Goal: Communication & Community: Answer question/provide support

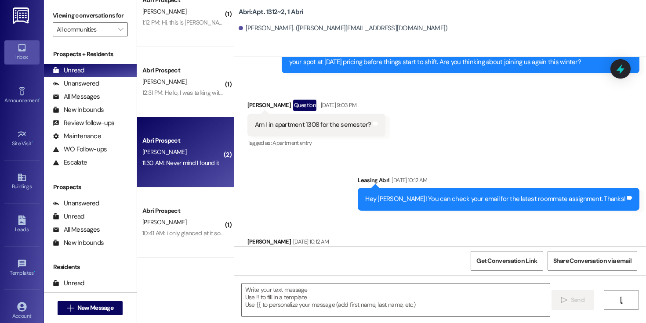
scroll to position [161, 0]
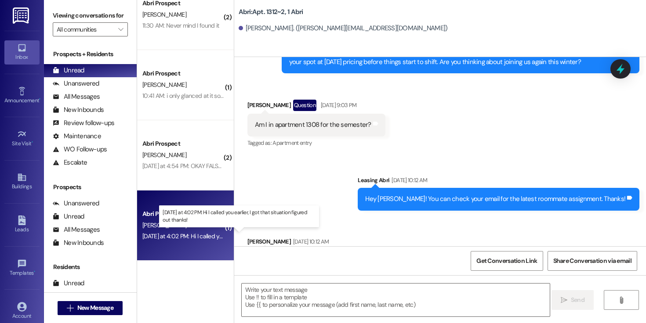
click at [188, 240] on div "[DATE] at 4:02 PM: Hi I called you earlier, I got that situation figured out th…" at bounding box center [240, 236] width 197 height 8
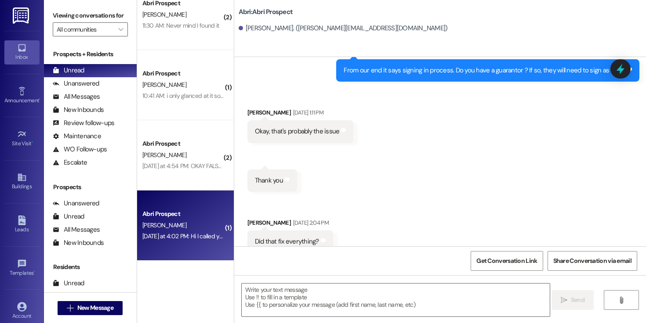
scroll to position [645, 0]
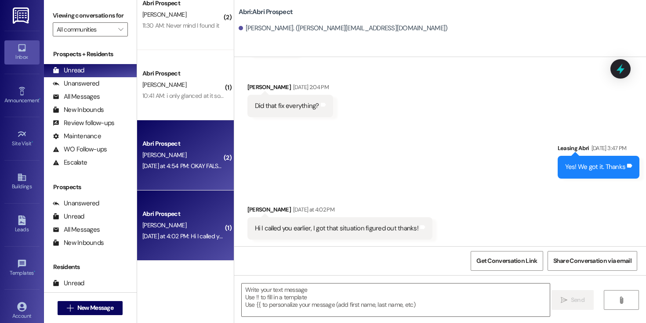
click at [191, 170] on div "[DATE] at 4:54 PM: OKAY FALSE ALARM IM JUST SILLY EVERYTHING IS GOOD [DATE] at …" at bounding box center [239, 166] width 194 height 8
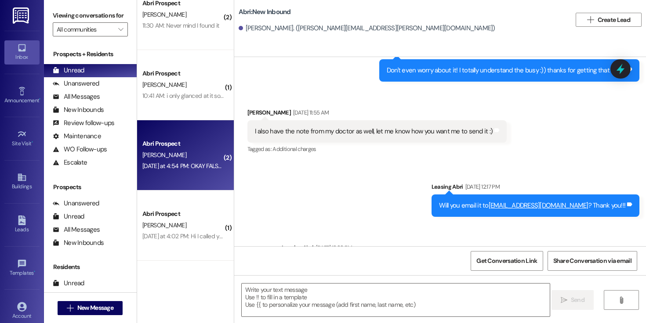
scroll to position [3075, 0]
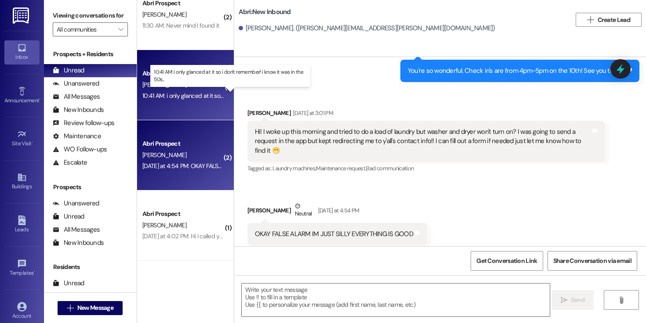
click at [180, 99] on div "10:41 AM: i only glanced at it so i don't remember! i know it was in the 50s...…" at bounding box center [236, 96] width 188 height 8
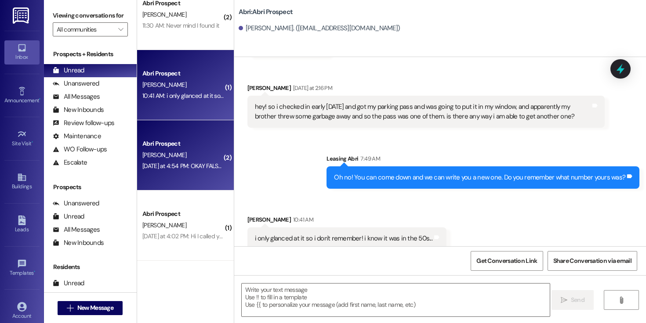
scroll to position [2250, 0]
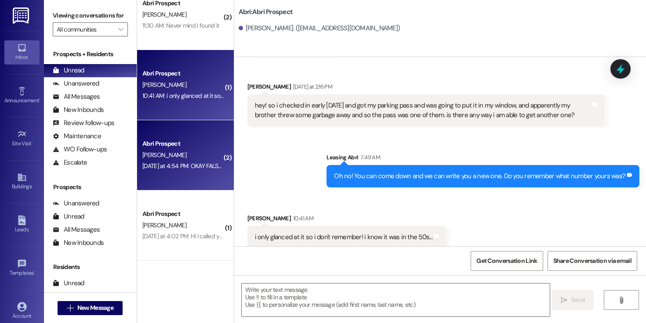
click at [185, 157] on div "[PERSON_NAME]" at bounding box center [182, 155] width 83 height 11
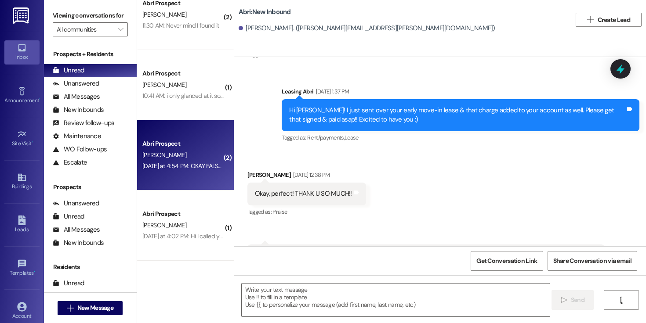
scroll to position [3075, 0]
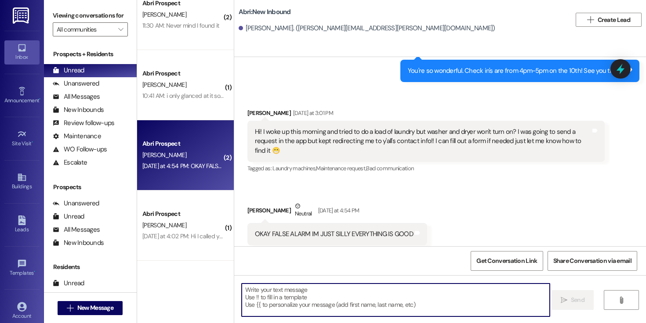
click at [326, 293] on textarea at bounding box center [396, 300] width 308 height 33
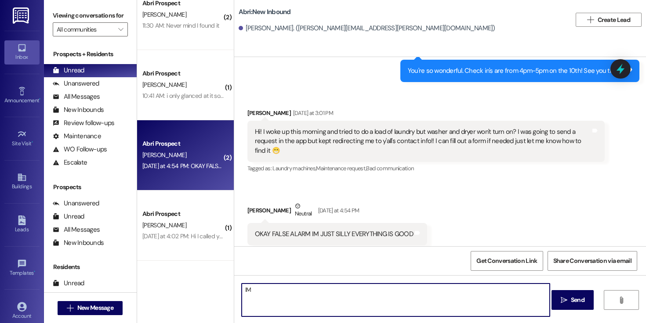
type textarea "I"
type textarea "Oh good!!!"
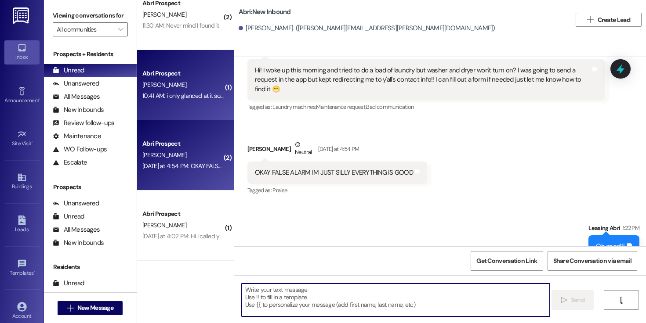
click at [170, 96] on div "10:41 AM: i only glanced at it so i don't remember! i know it was in the 50s...…" at bounding box center [236, 96] width 188 height 8
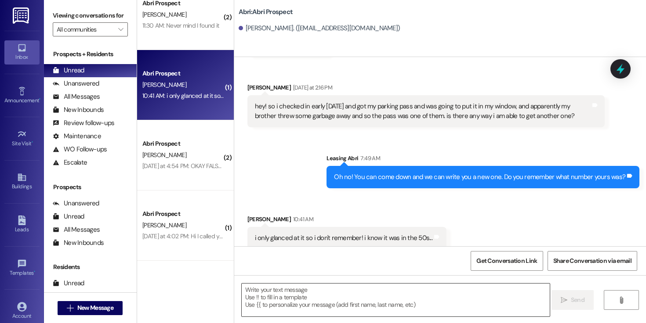
scroll to position [2250, 0]
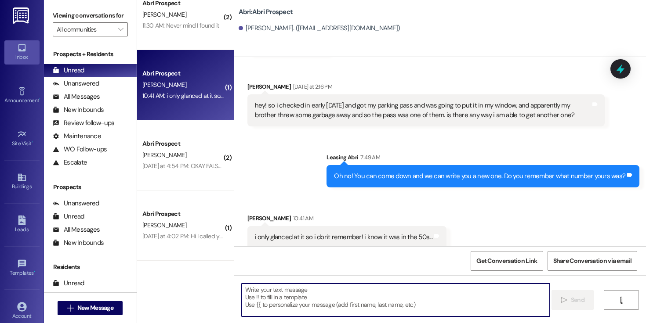
click at [378, 307] on textarea at bounding box center [396, 300] width 308 height 33
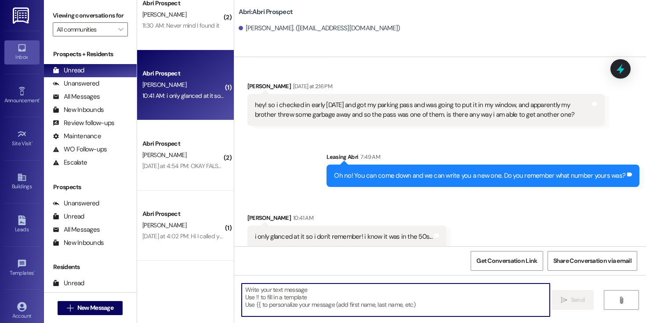
click at [407, 292] on textarea at bounding box center [396, 300] width 308 height 33
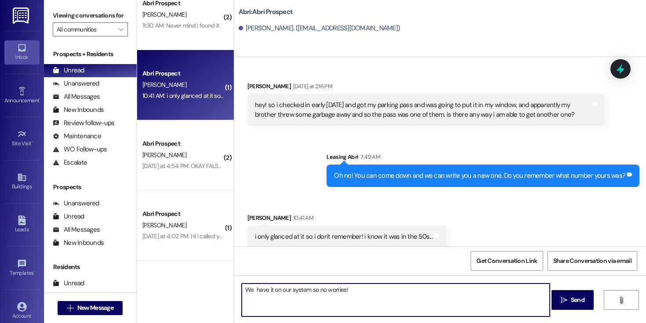
type textarea "We have it on our system so no worries!"
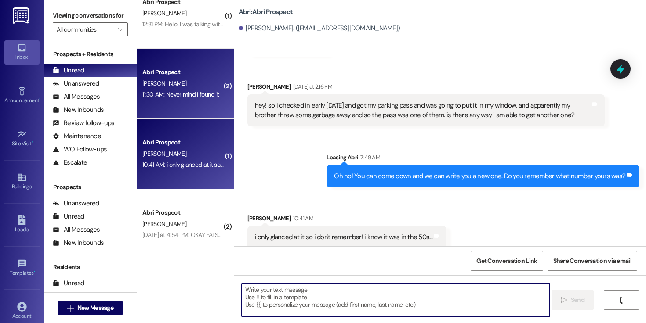
scroll to position [87, 0]
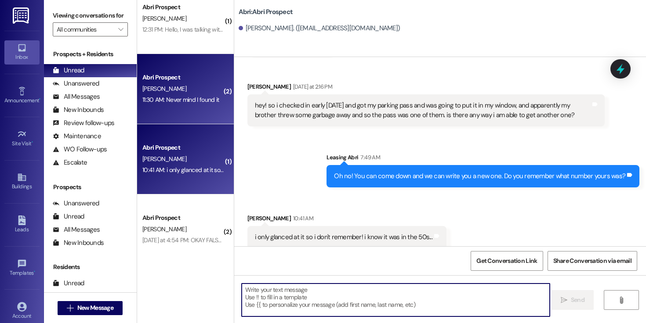
click at [186, 109] on div "Abri Prospect [PERSON_NAME] 11:30 AM: Never mind I found it 11:30 AM: Never min…" at bounding box center [185, 89] width 97 height 70
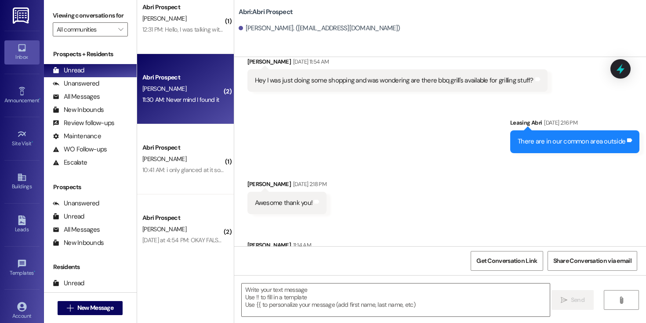
scroll to position [1823, 0]
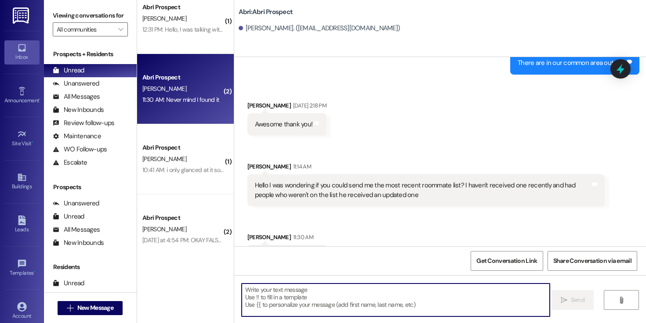
click at [355, 290] on textarea at bounding box center [396, 300] width 308 height 33
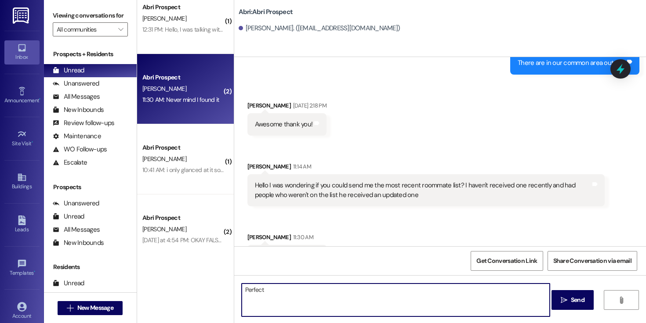
type textarea "Perfect"
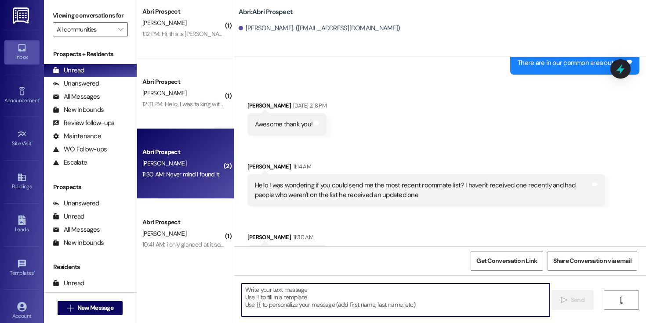
scroll to position [7, 0]
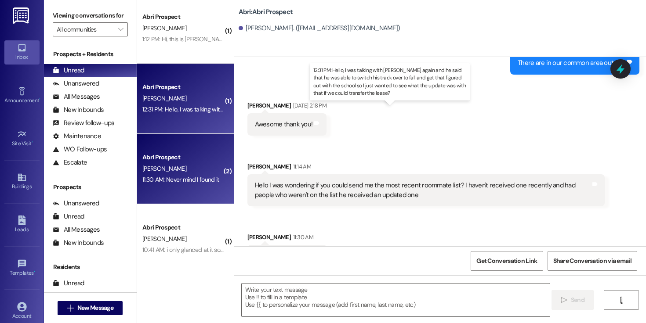
click at [177, 109] on div "12:31 PM: Hello, I was talking with [PERSON_NAME] again and he said that he was…" at bounding box center [447, 109] width 610 height 8
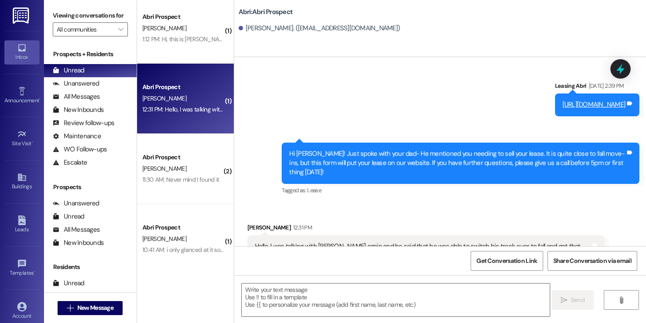
scroll to position [0, 0]
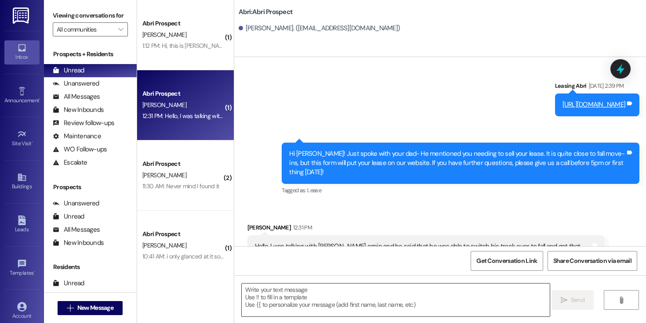
click at [324, 298] on textarea at bounding box center [396, 300] width 308 height 33
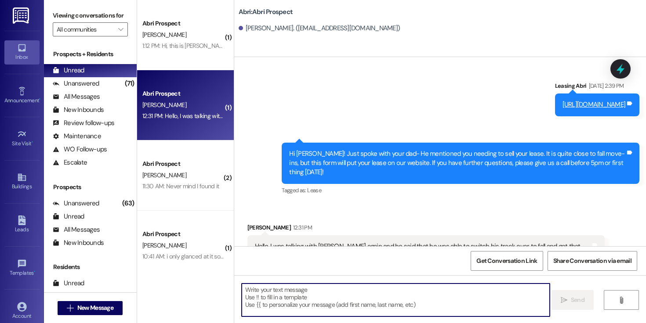
click at [355, 295] on textarea at bounding box center [396, 300] width 308 height 33
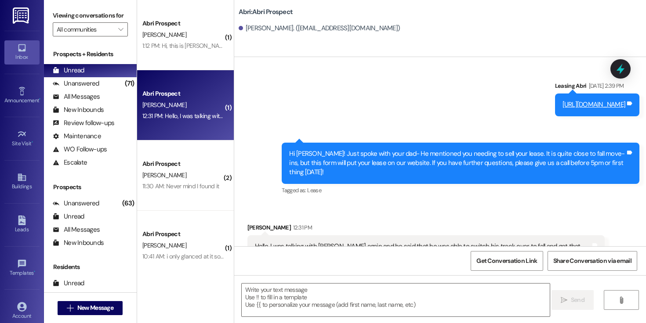
click at [415, 242] on div "Hello, I was talking with [PERSON_NAME] again and he said that he was able to s…" at bounding box center [423, 251] width 336 height 19
click at [446, 290] on textarea at bounding box center [396, 300] width 308 height 33
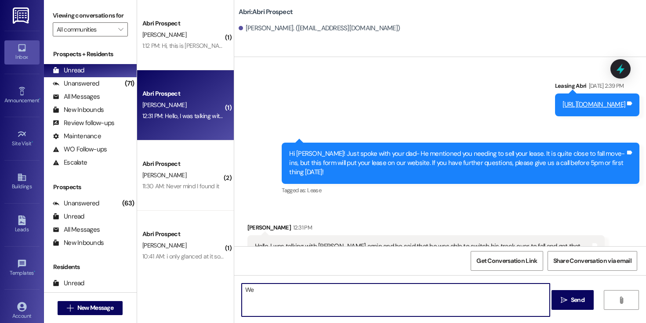
type textarea "W"
type textarea "g"
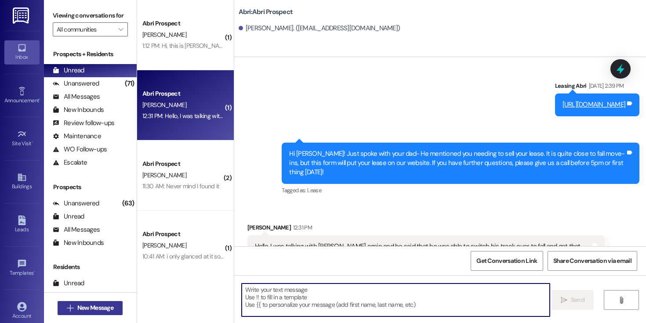
click at [92, 309] on span "New Message" at bounding box center [95, 308] width 36 height 9
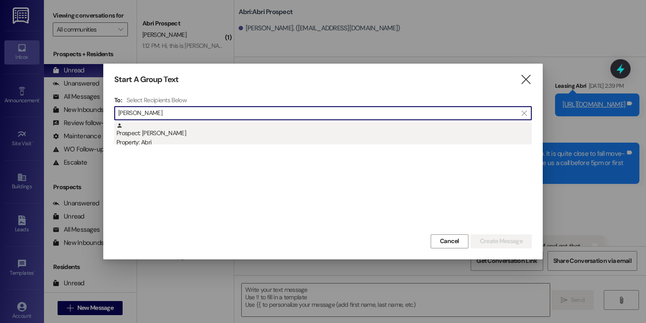
type input "[PERSON_NAME]"
click at [226, 130] on div "Prospect: [PERSON_NAME] Property: Abri" at bounding box center [323, 135] width 415 height 25
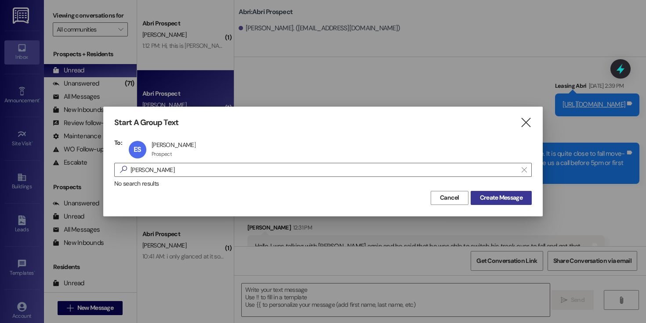
click at [505, 196] on span "Create Message" at bounding box center [501, 197] width 43 height 9
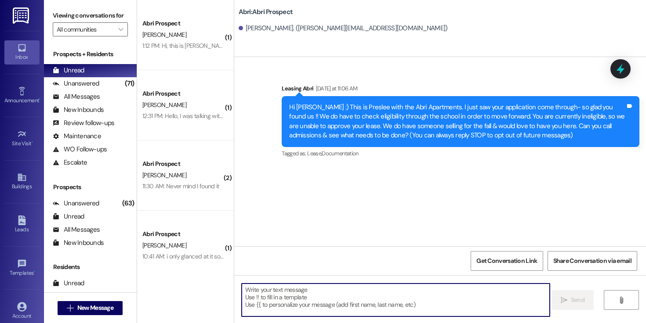
click at [355, 296] on textarea at bounding box center [396, 300] width 308 height 33
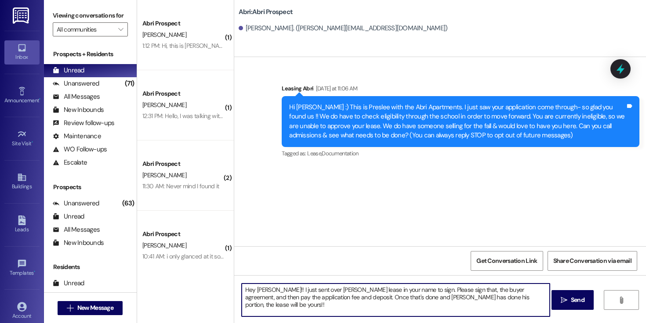
type textarea "Hey [PERSON_NAME]!! I just sent over [PERSON_NAME] lease in your name to sign. …"
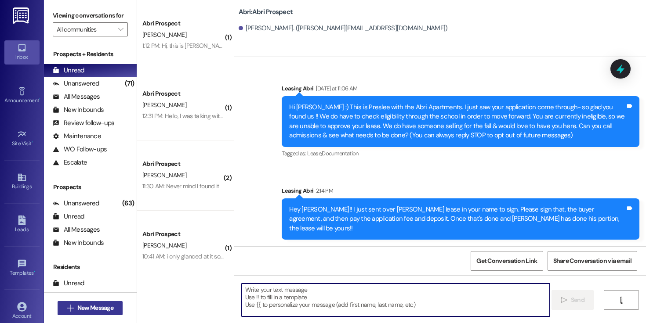
click at [114, 309] on button " New Message" at bounding box center [90, 308] width 65 height 14
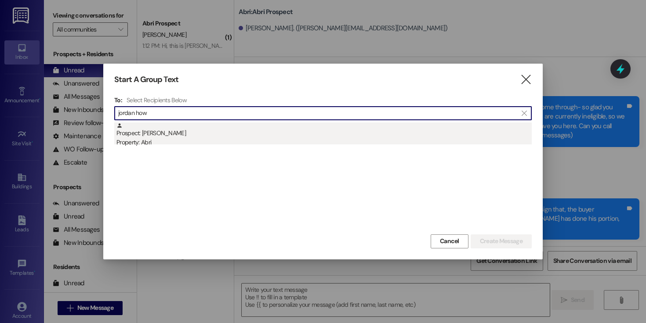
type input "jordan how"
click at [178, 126] on div "Prospect: [PERSON_NAME] Property: Abri" at bounding box center [323, 135] width 415 height 25
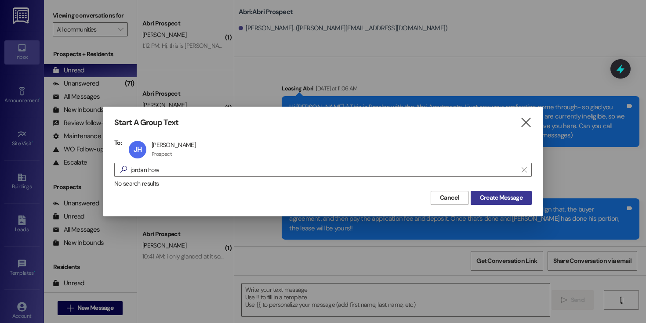
click at [498, 192] on button "Create Message" at bounding box center [501, 198] width 61 height 14
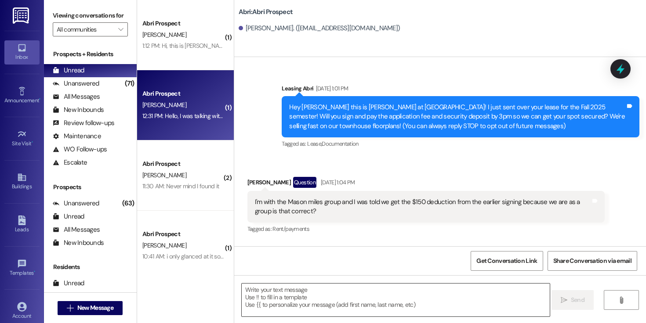
scroll to position [1752, 0]
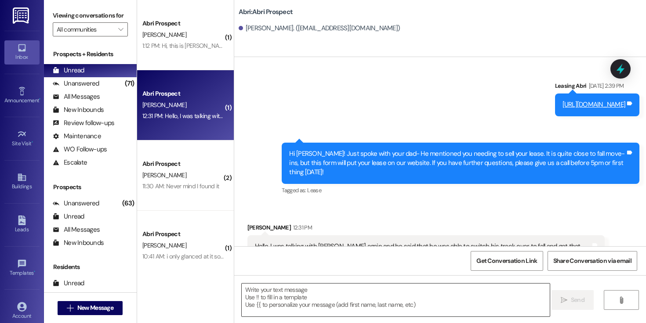
click at [324, 298] on textarea at bounding box center [396, 300] width 308 height 33
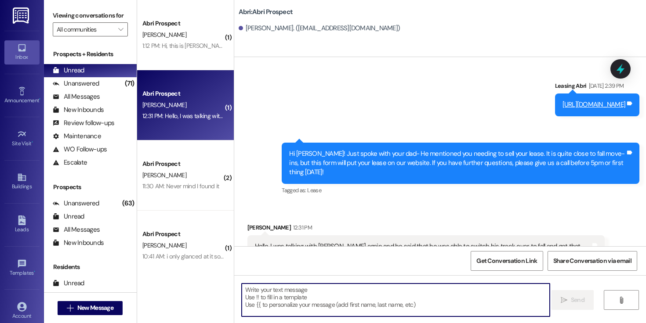
type textarea "J"
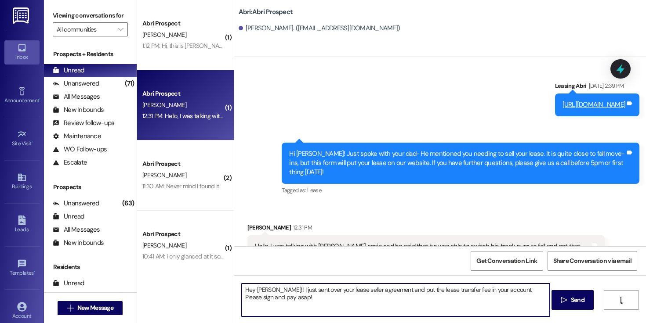
type textarea "Hey [PERSON_NAME]!! I just sent over your lease seller agreement and put the le…"
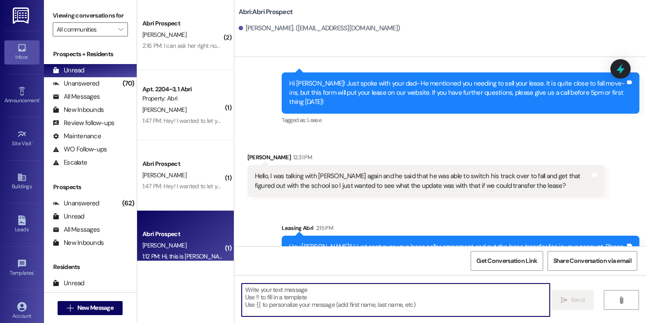
scroll to position [20, 0]
